Goal: Information Seeking & Learning: Compare options

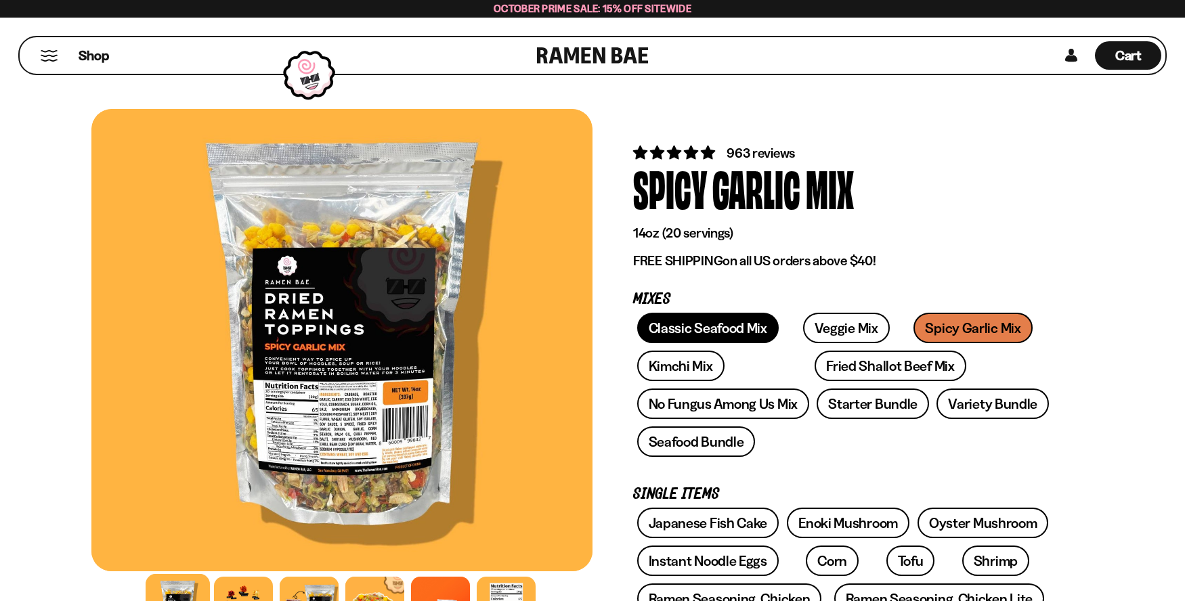
click at [723, 329] on link "Classic Seafood Mix" at bounding box center [708, 328] width 142 height 30
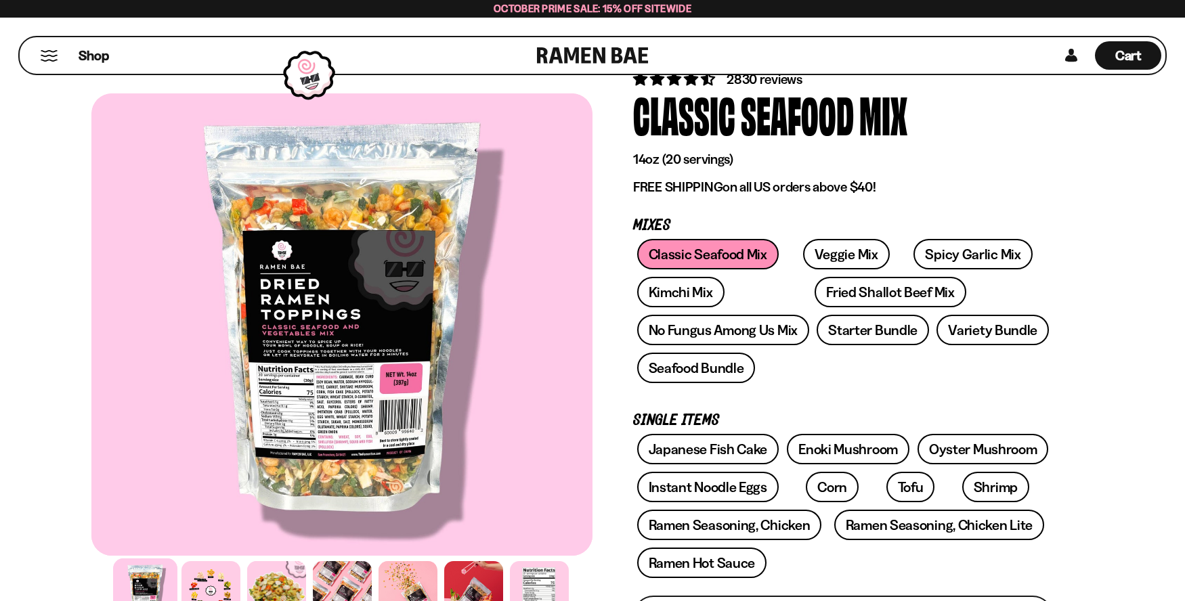
scroll to position [68, 0]
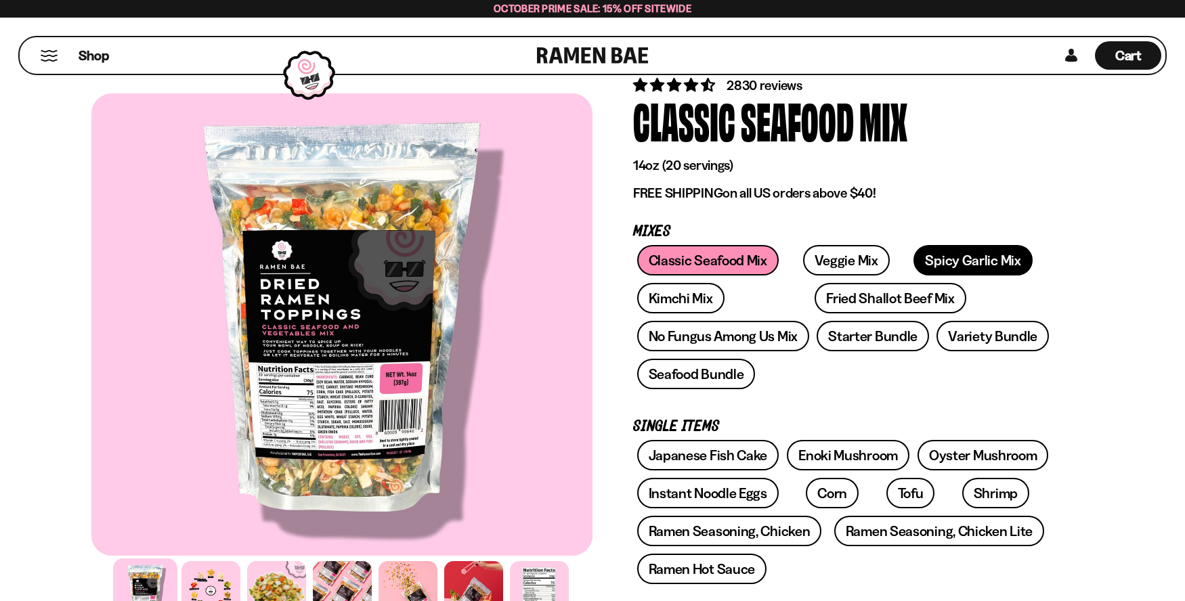
click at [918, 266] on link "Spicy Garlic Mix" at bounding box center [973, 260] width 119 height 30
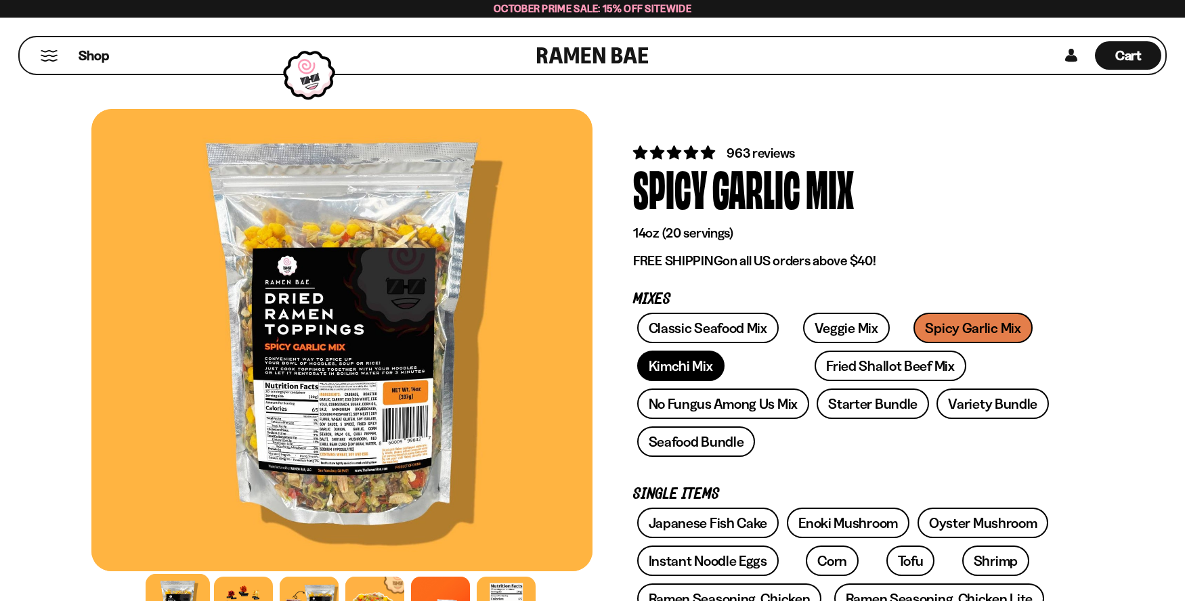
click at [683, 367] on link "Kimchi Mix" at bounding box center [680, 366] width 87 height 30
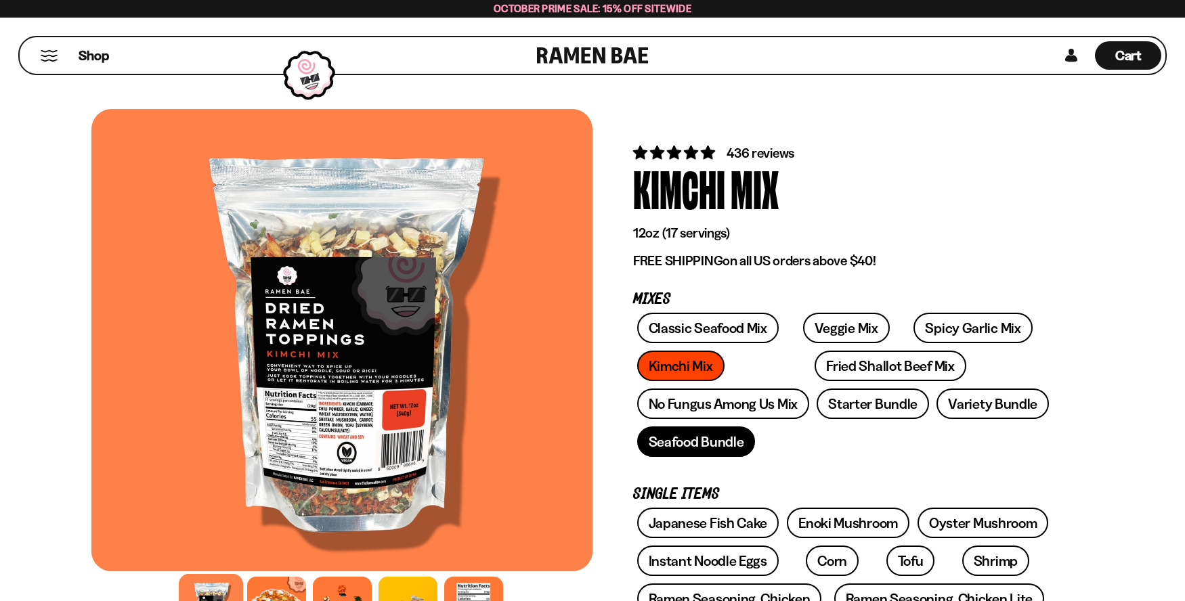
click at [677, 444] on link "Seafood Bundle" at bounding box center [696, 442] width 119 height 30
